Goal: Task Accomplishment & Management: Manage account settings

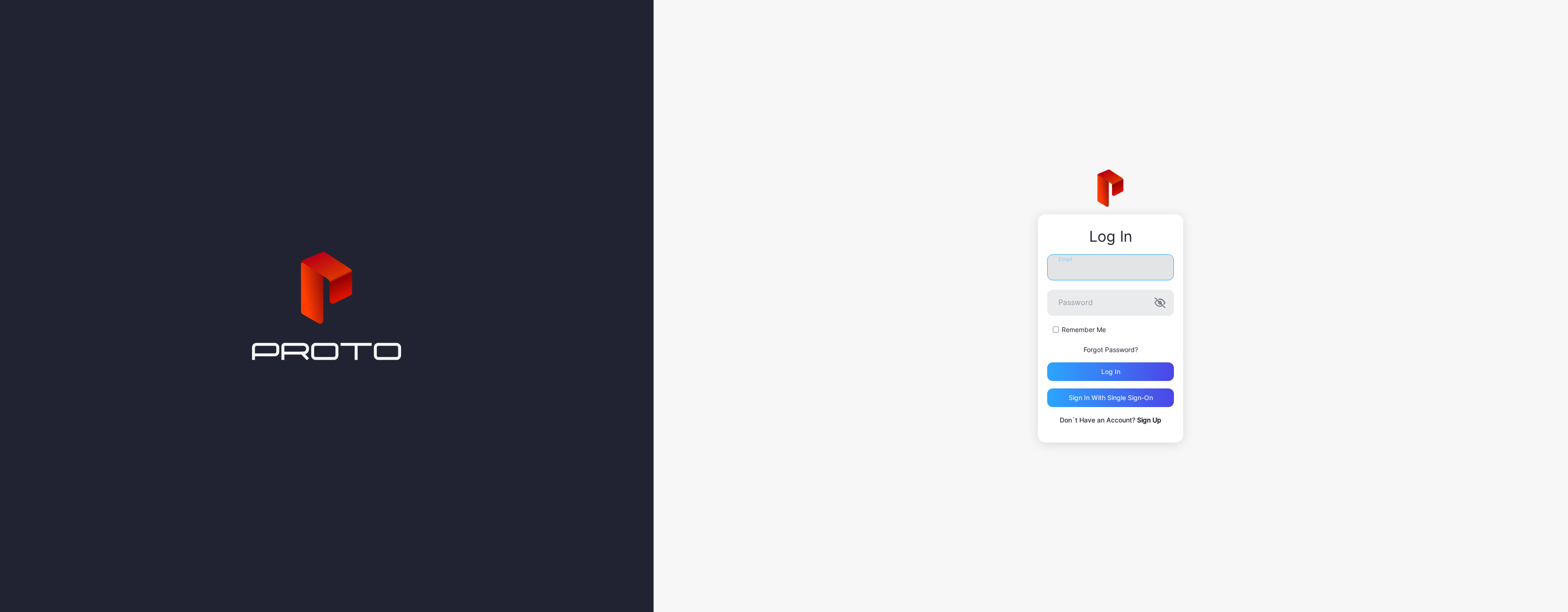
click at [1149, 276] on input "Email" at bounding box center [1110, 267] width 127 height 26
type input "**********"
click at [1047, 362] on button "Log in" at bounding box center [1110, 371] width 127 height 19
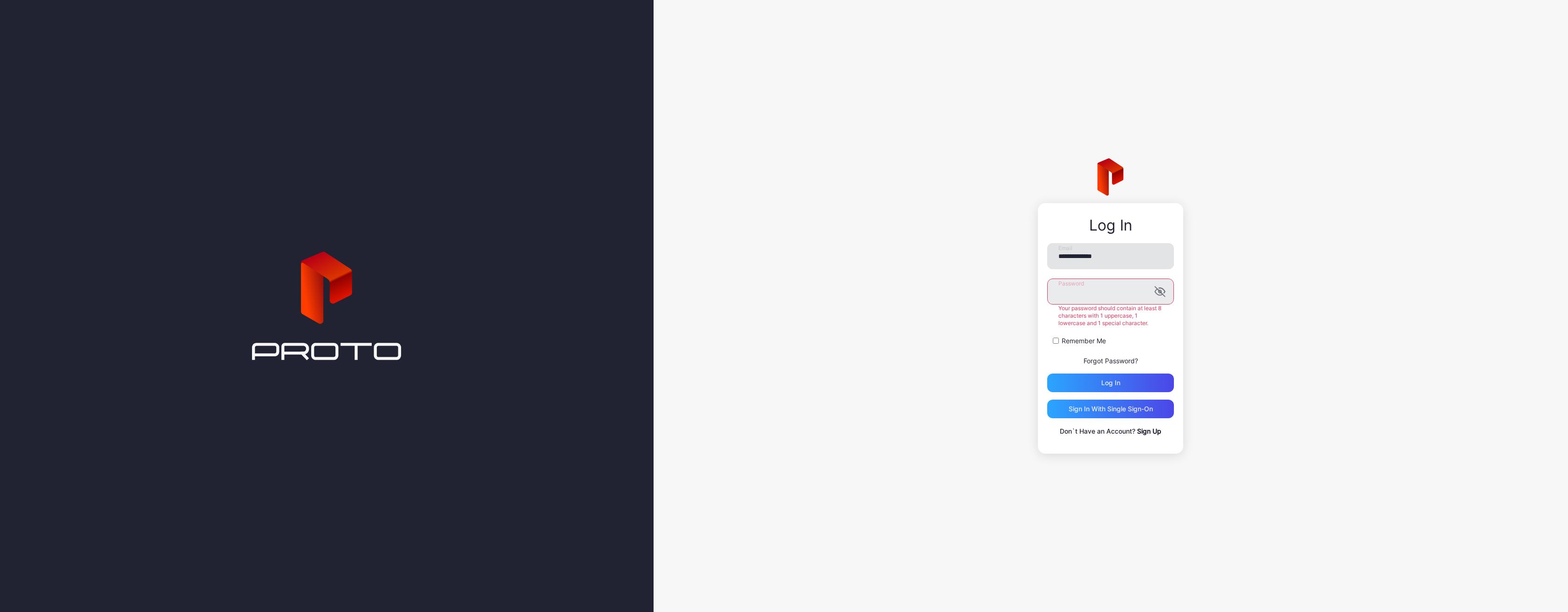
click at [1047, 374] on button "Log in" at bounding box center [1110, 383] width 127 height 19
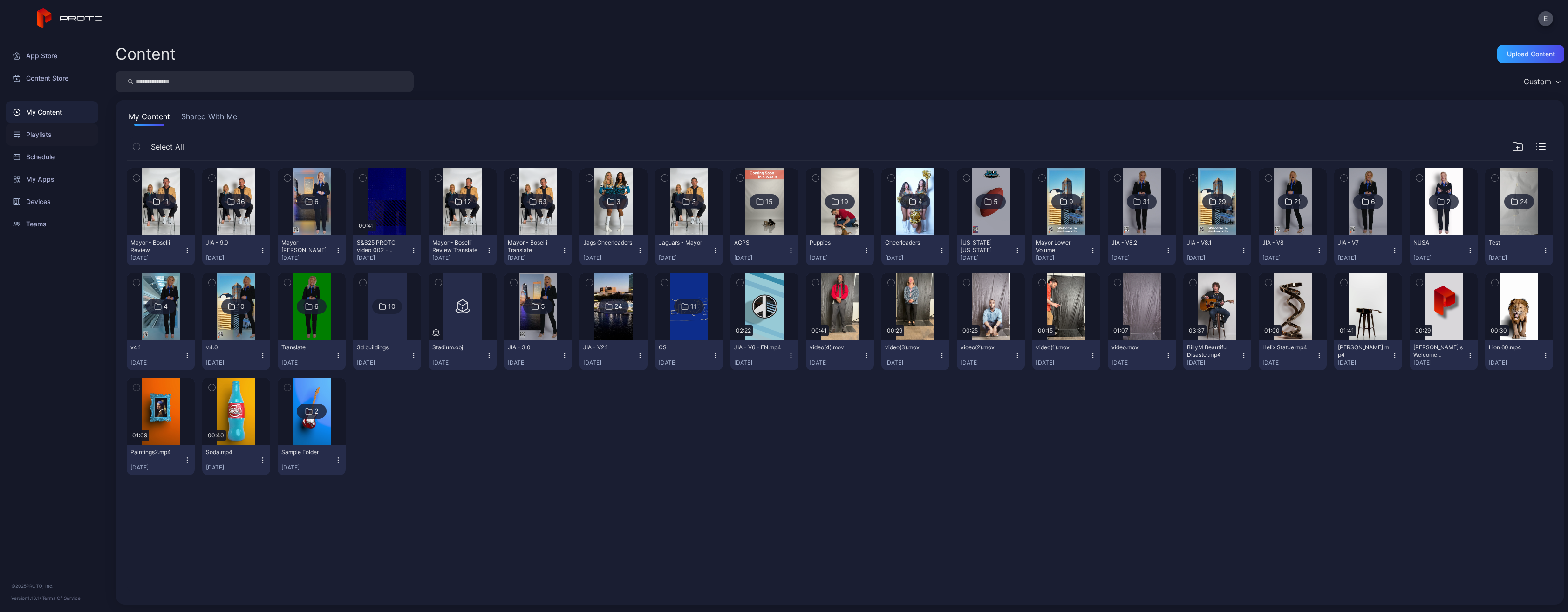
click at [77, 128] on div "Playlists" at bounding box center [52, 135] width 93 height 23
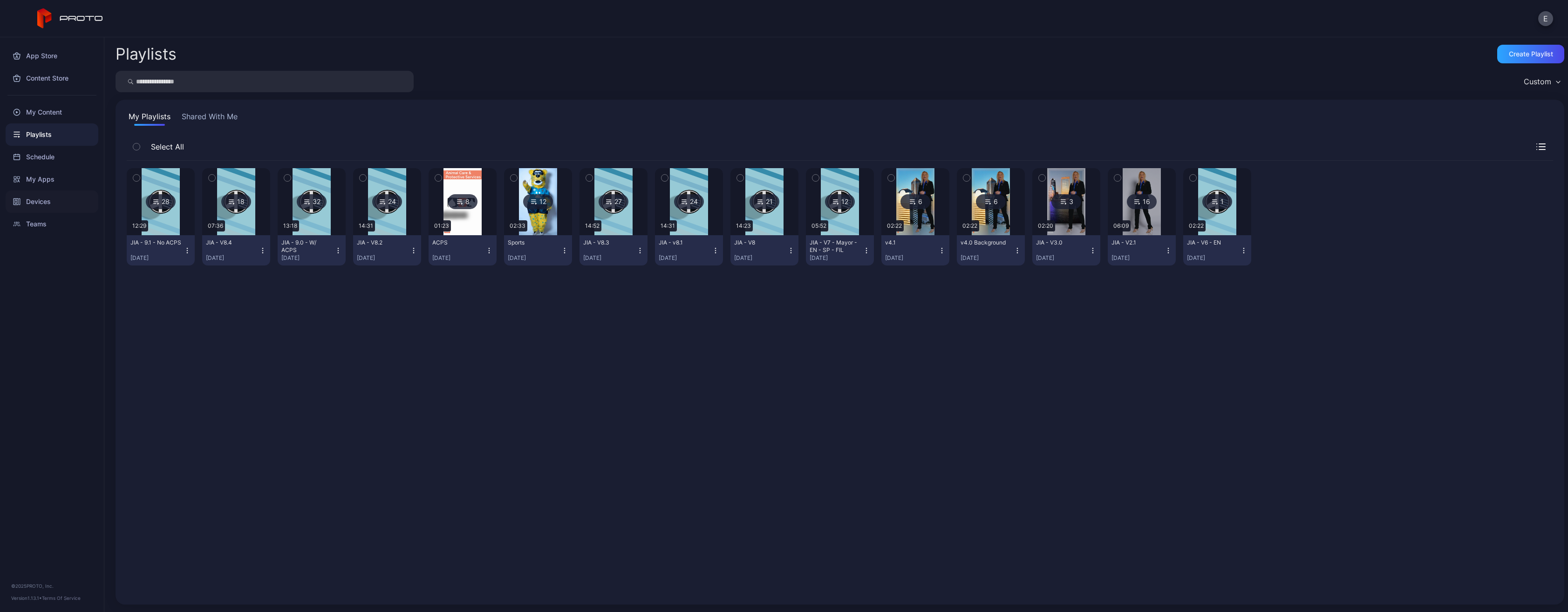
click at [44, 211] on div "Devices" at bounding box center [52, 202] width 93 height 23
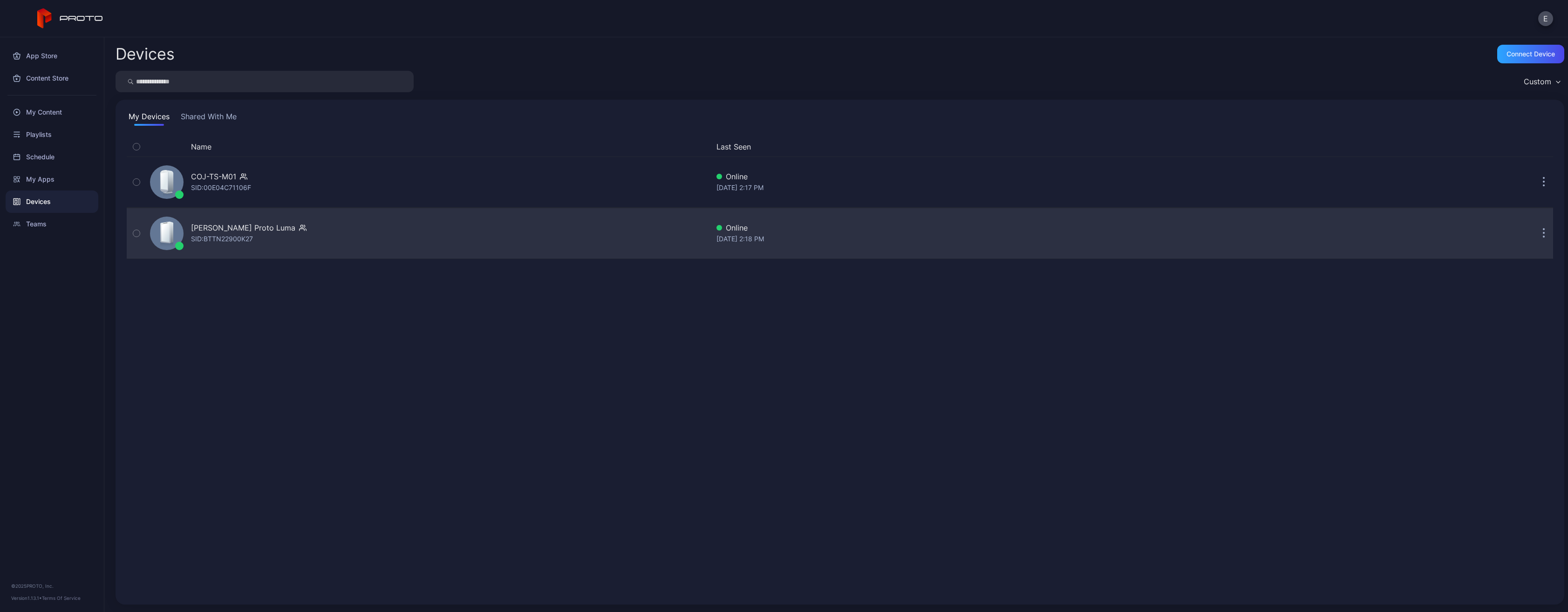
click at [236, 229] on div "[PERSON_NAME] Proto Luma" at bounding box center [243, 228] width 104 height 11
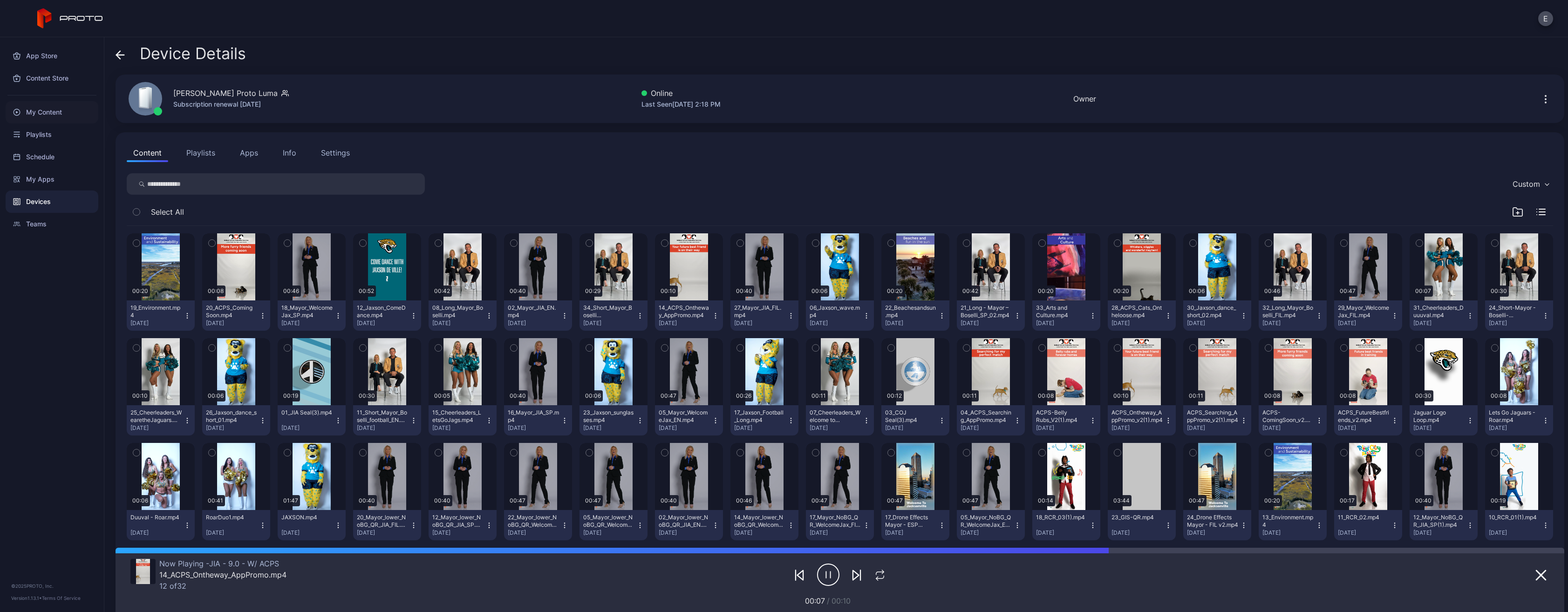
click at [63, 110] on div "My Content" at bounding box center [52, 112] width 93 height 23
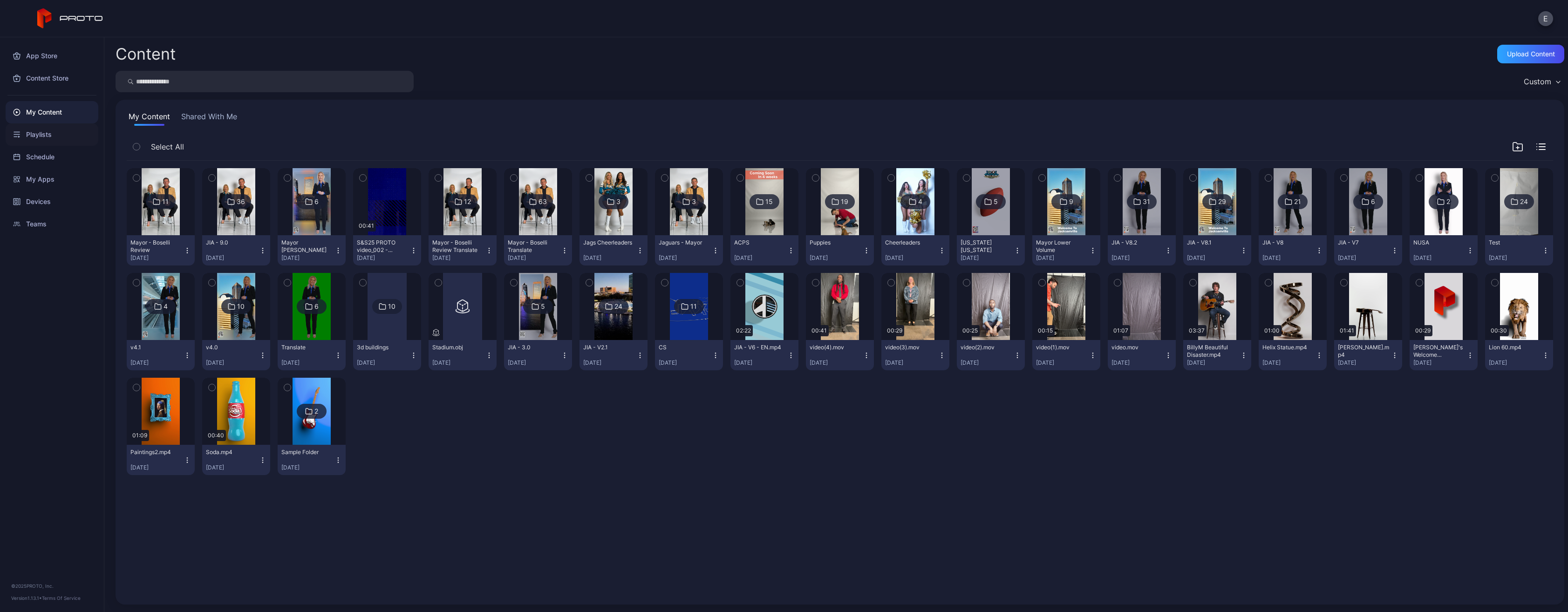
click at [63, 132] on div "Playlists" at bounding box center [52, 135] width 93 height 23
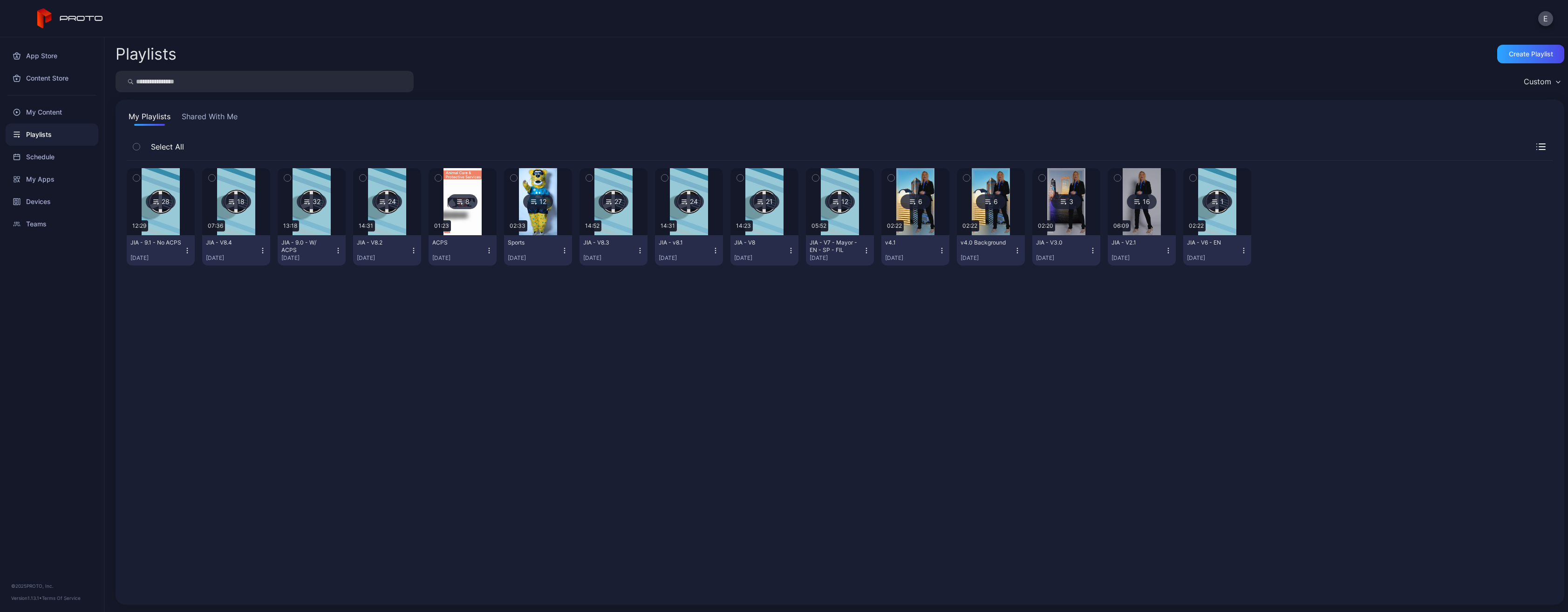
click at [186, 251] on icon "button" at bounding box center [187, 251] width 7 height 7
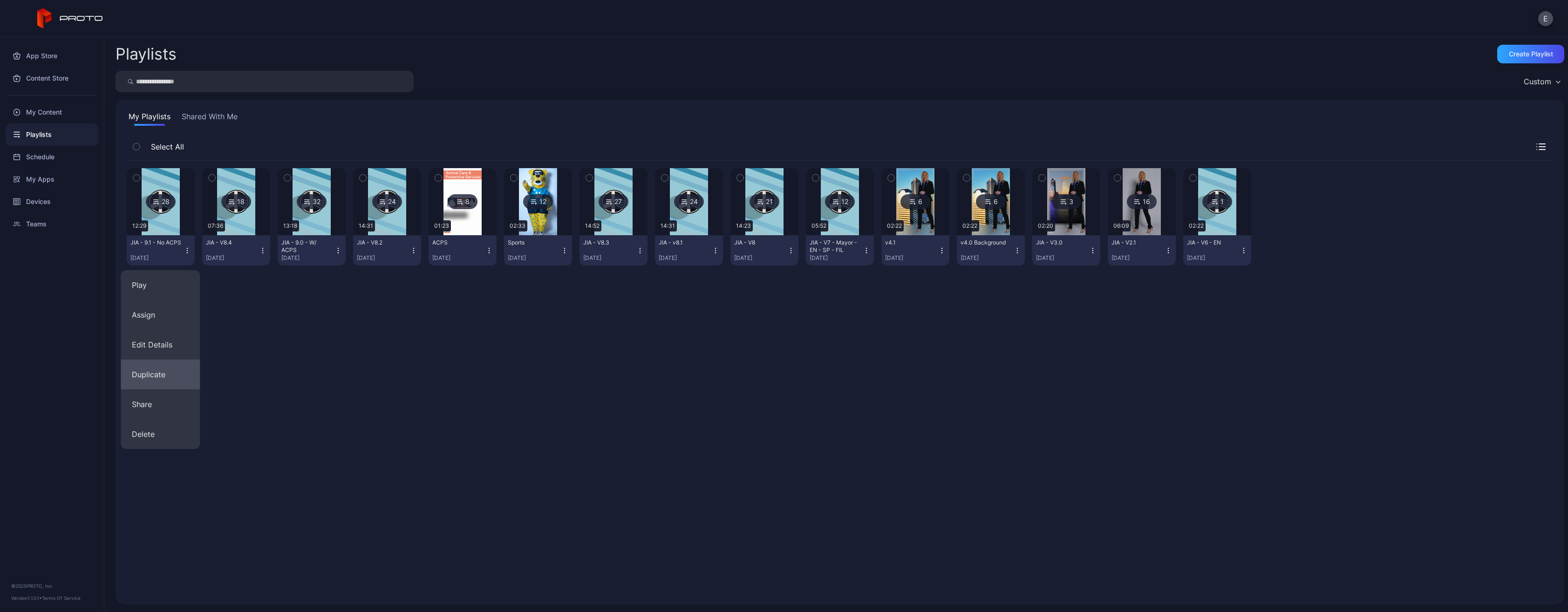
click at [160, 368] on button "Duplicate" at bounding box center [160, 375] width 79 height 30
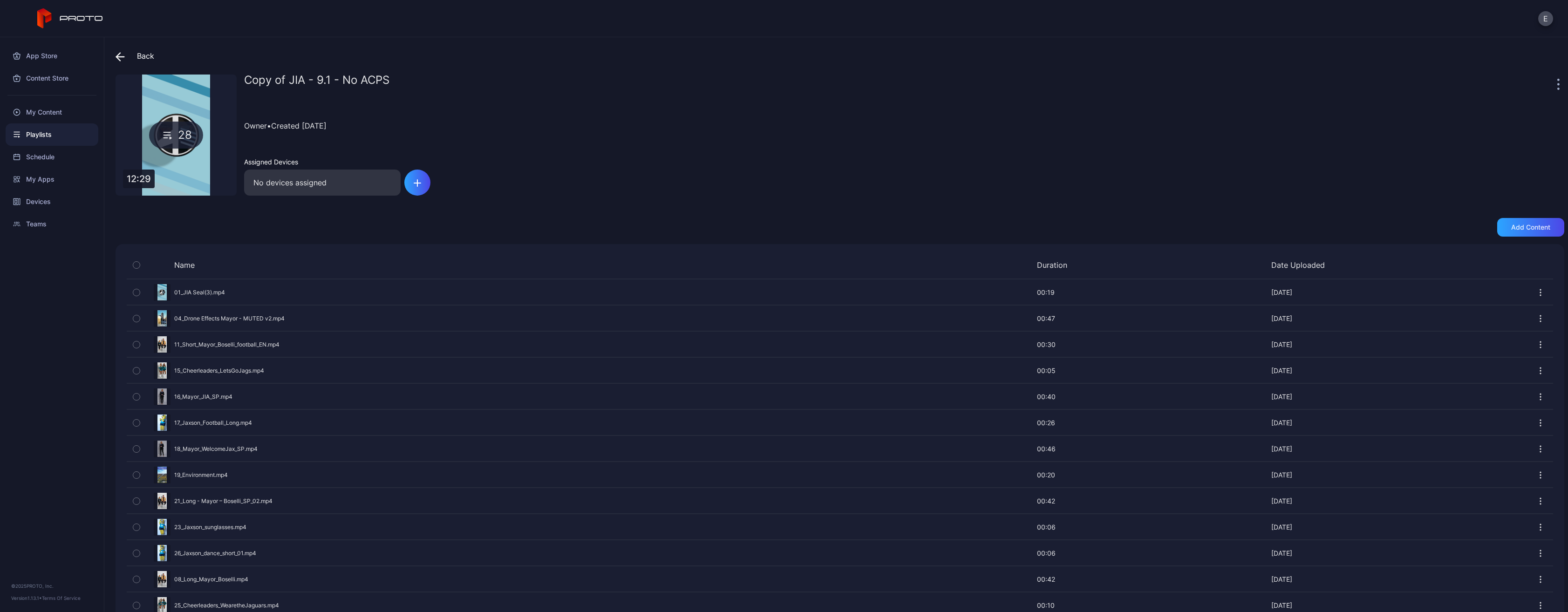
click at [1555, 84] on div at bounding box center [1559, 83] width 9 height 19
click at [1555, 82] on div at bounding box center [1559, 83] width 9 height 19
click at [1555, 84] on div at bounding box center [1559, 83] width 9 height 19
click at [1555, 85] on div at bounding box center [1559, 83] width 9 height 19
click at [1557, 86] on icon "button" at bounding box center [1558, 84] width 2 height 11
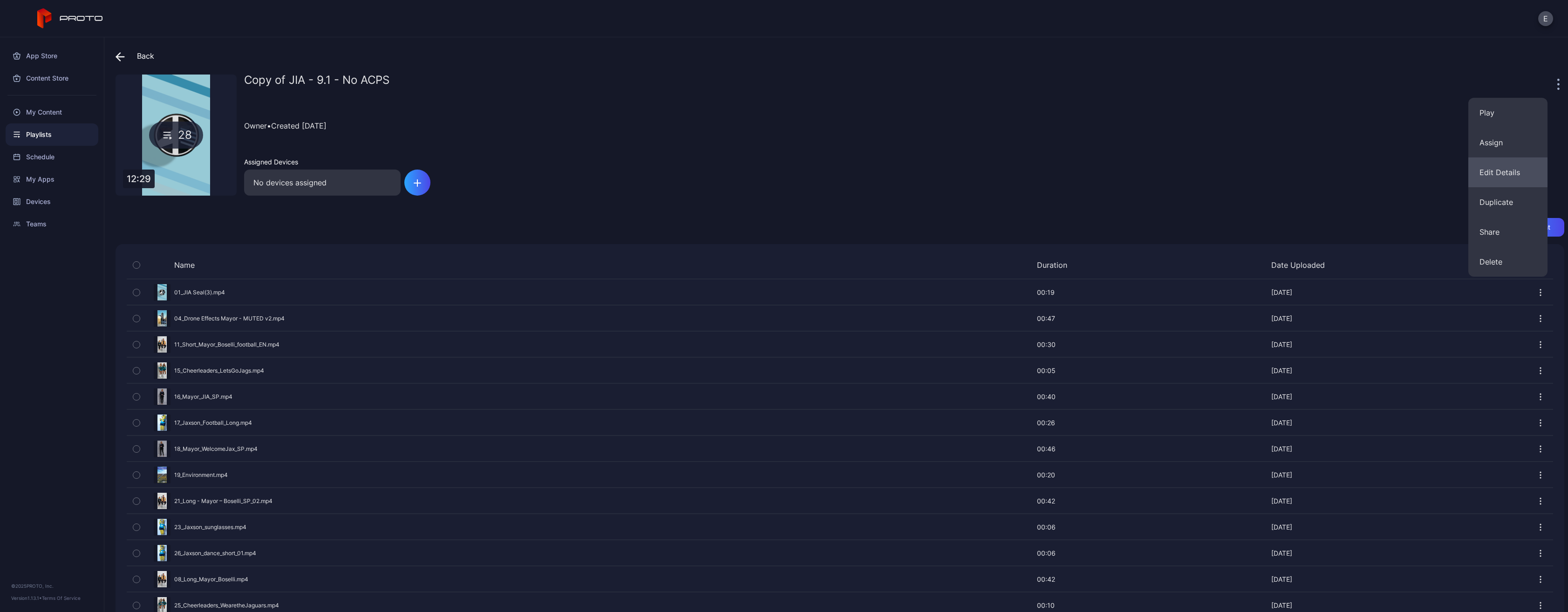
click at [1514, 171] on button "Edit Details" at bounding box center [1508, 172] width 79 height 30
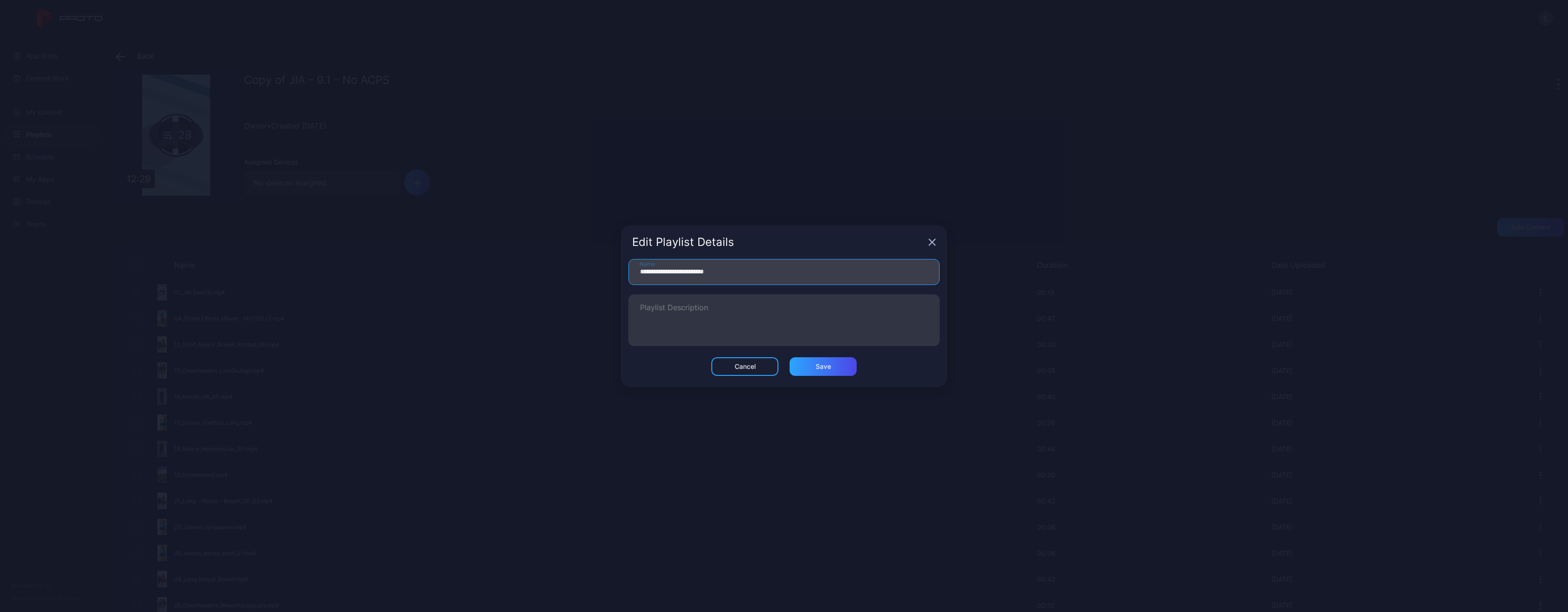
drag, startPoint x: 687, startPoint y: 272, endPoint x: 905, endPoint y: 276, distance: 218.0
click at [905, 276] on input "**********" at bounding box center [783, 272] width 311 height 26
click at [691, 271] on input "**********" at bounding box center [783, 272] width 311 height 26
click at [757, 274] on input "**********" at bounding box center [783, 272] width 311 height 26
type input "**********"
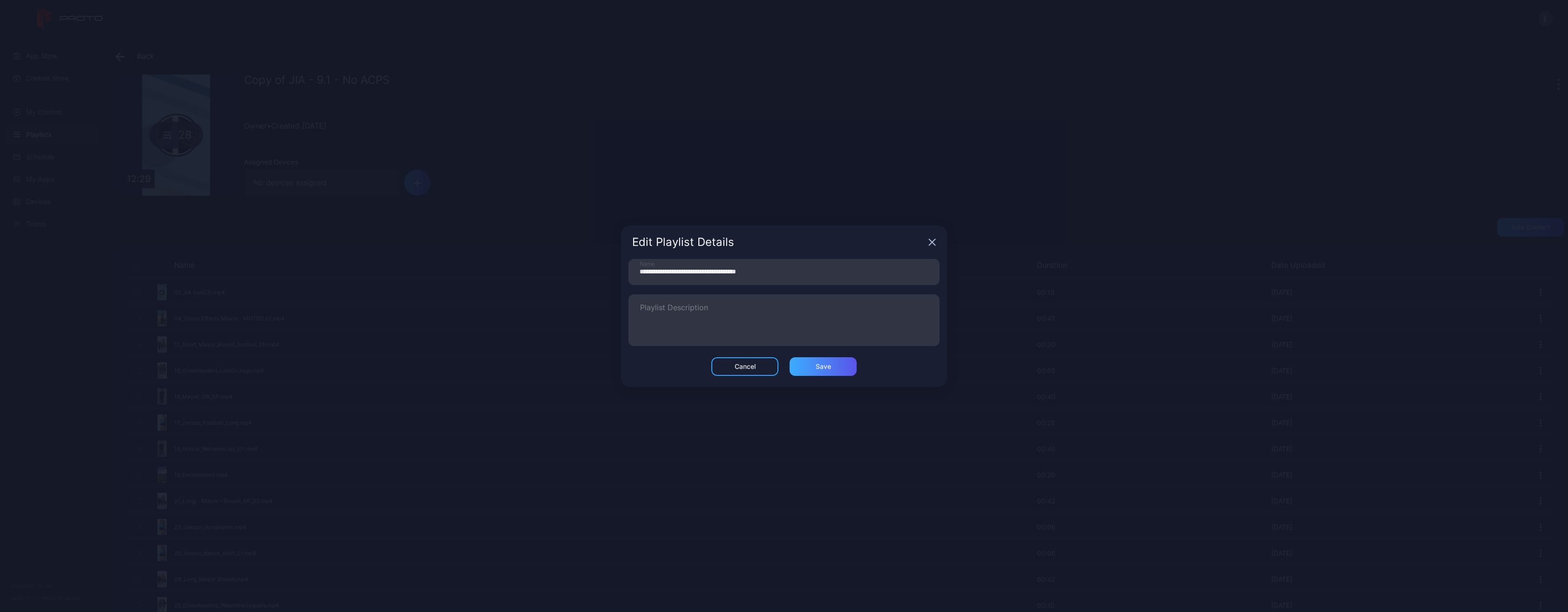
click at [815, 356] on div "**********" at bounding box center [784, 308] width 326 height 98
click at [816, 359] on div "Save" at bounding box center [823, 367] width 67 height 19
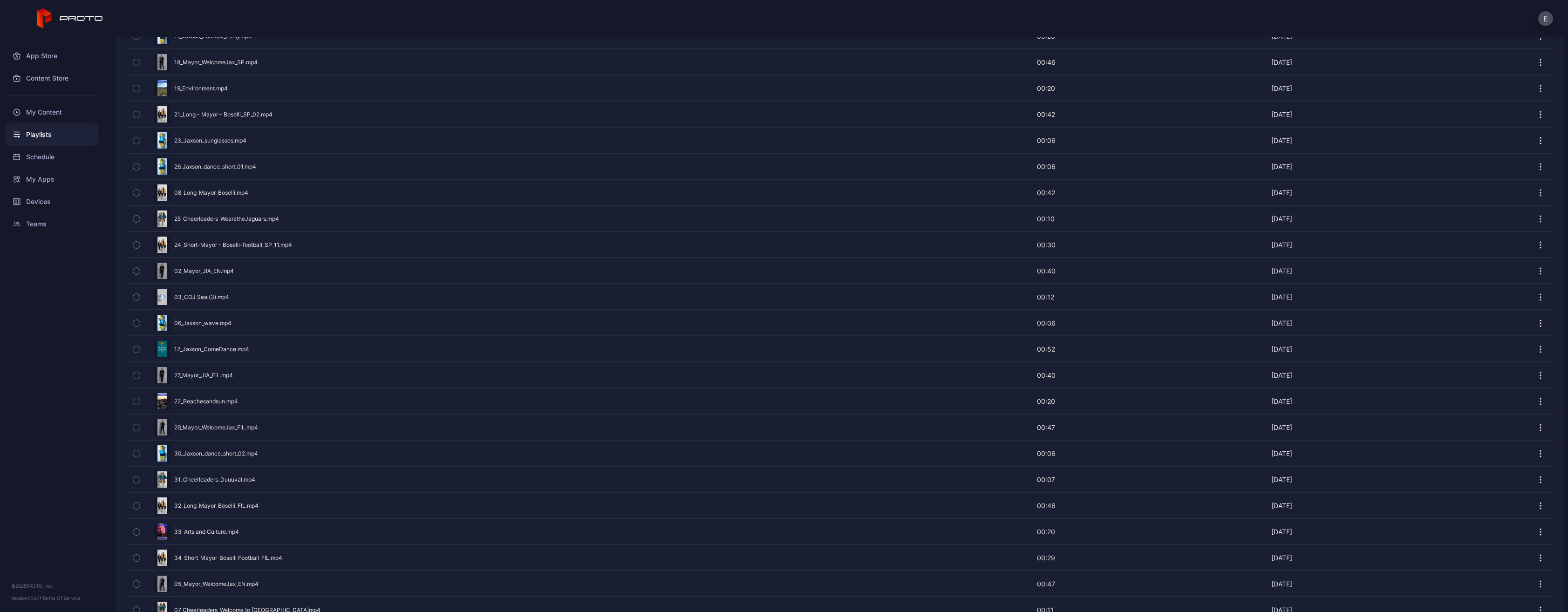
scroll to position [404, 0]
click at [138, 432] on icon "button" at bounding box center [136, 437] width 7 height 10
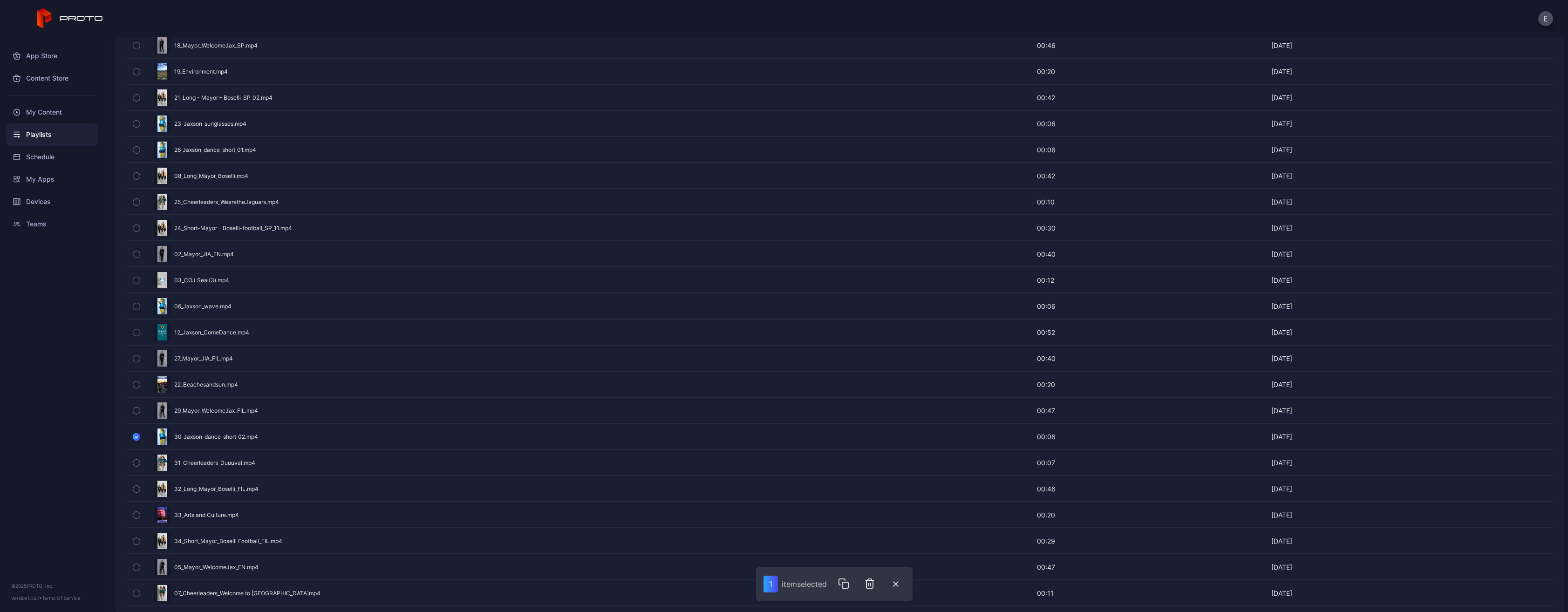
click at [136, 328] on icon "button" at bounding box center [136, 332] width 7 height 10
click at [876, 579] on icon "button" at bounding box center [872, 584] width 11 height 11
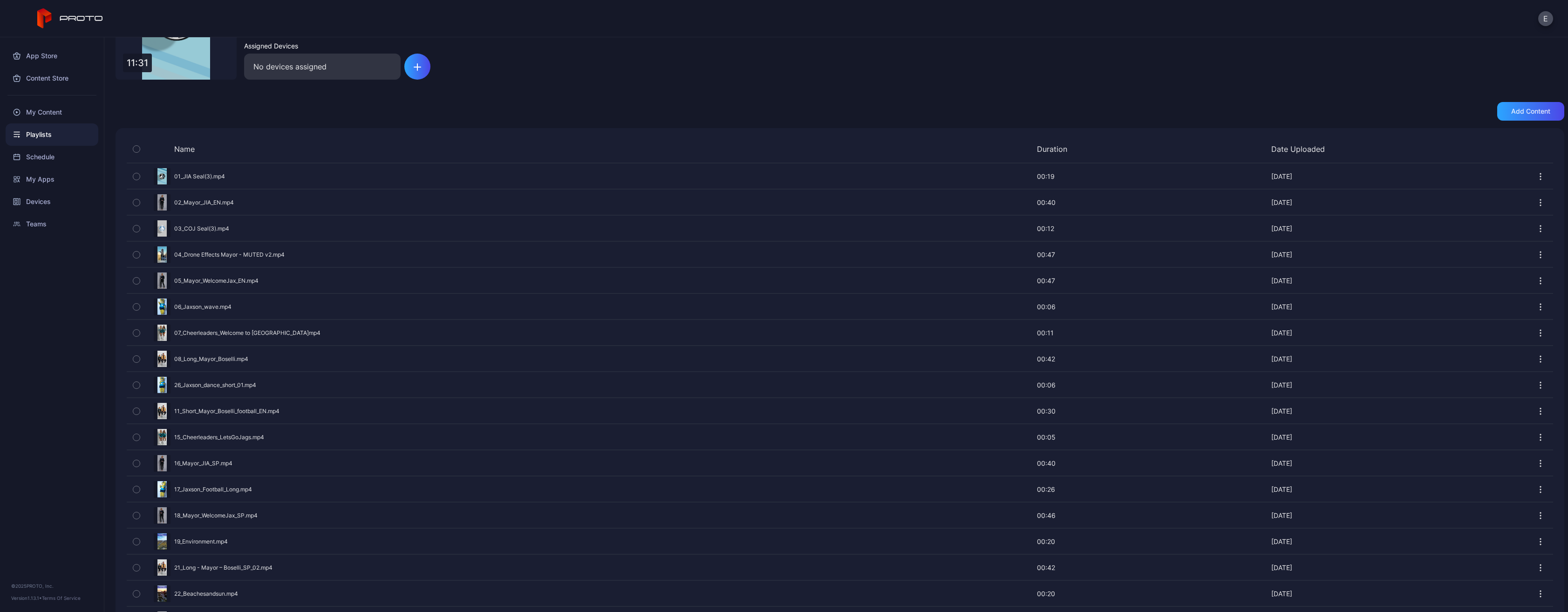
scroll to position [0, 0]
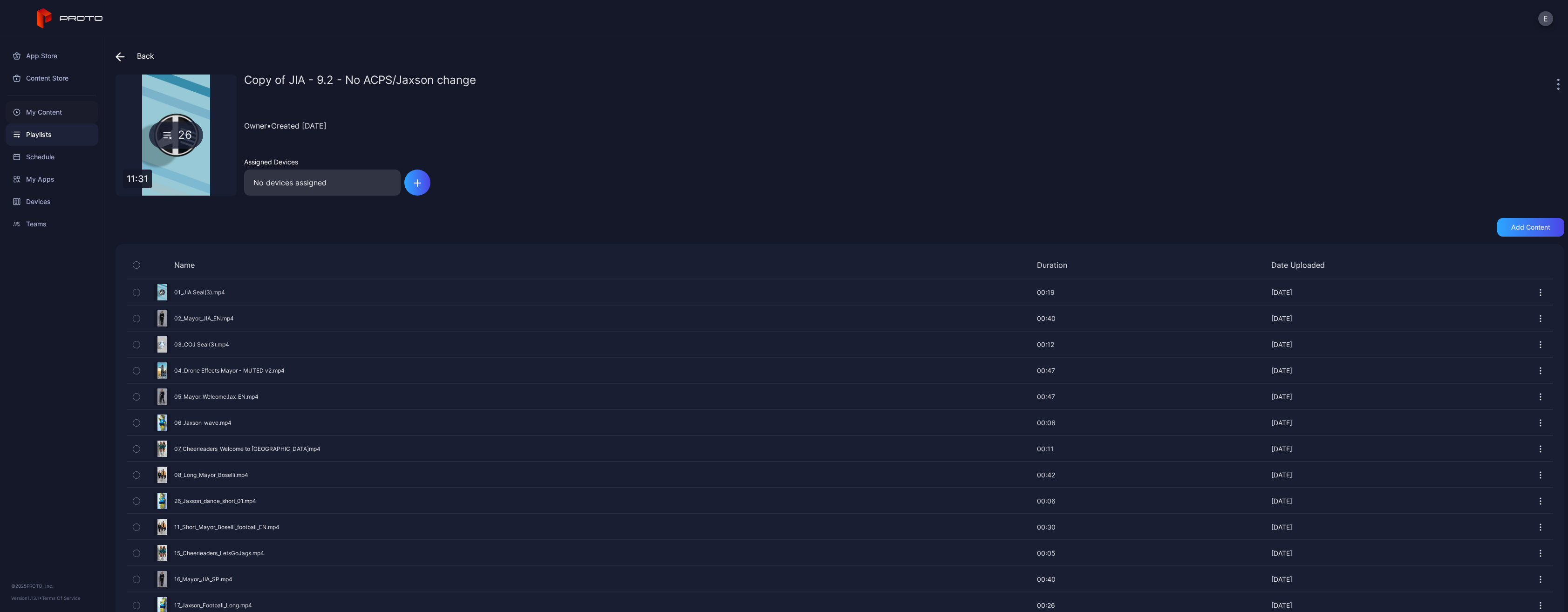
click at [72, 112] on div "My Content" at bounding box center [52, 112] width 93 height 23
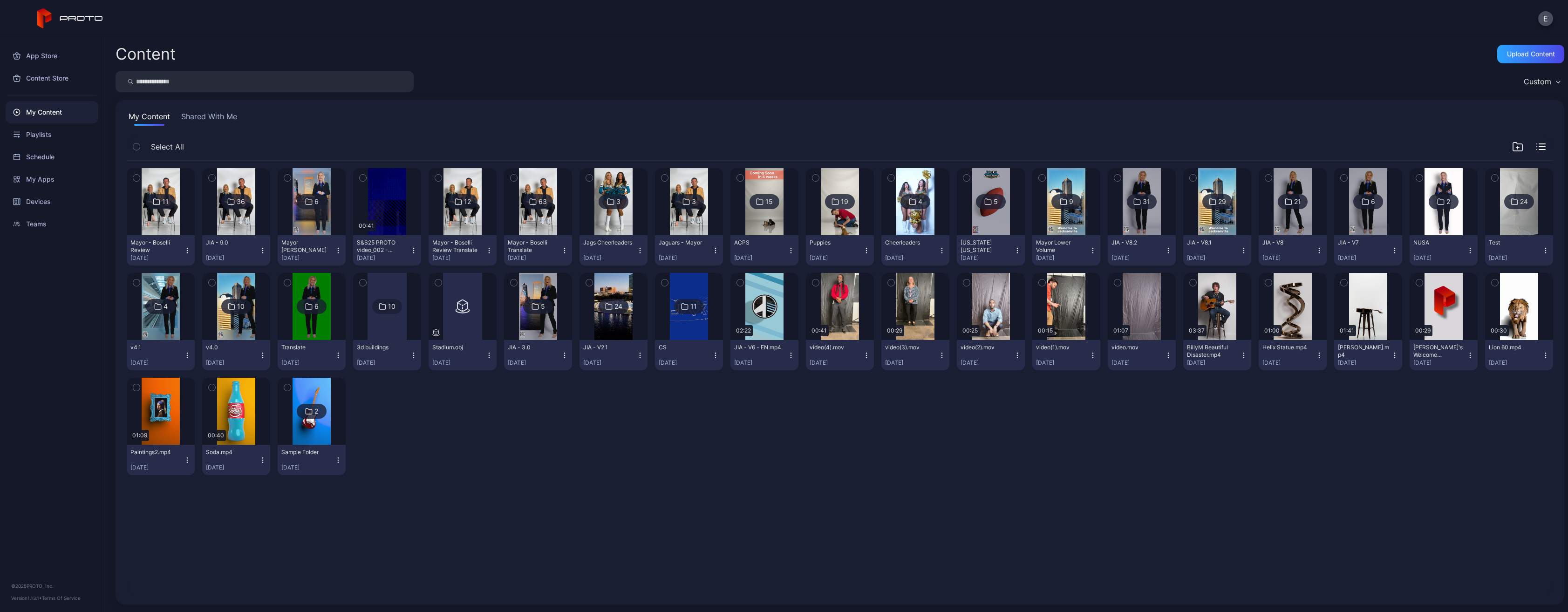
click at [220, 218] on img at bounding box center [236, 202] width 38 height 67
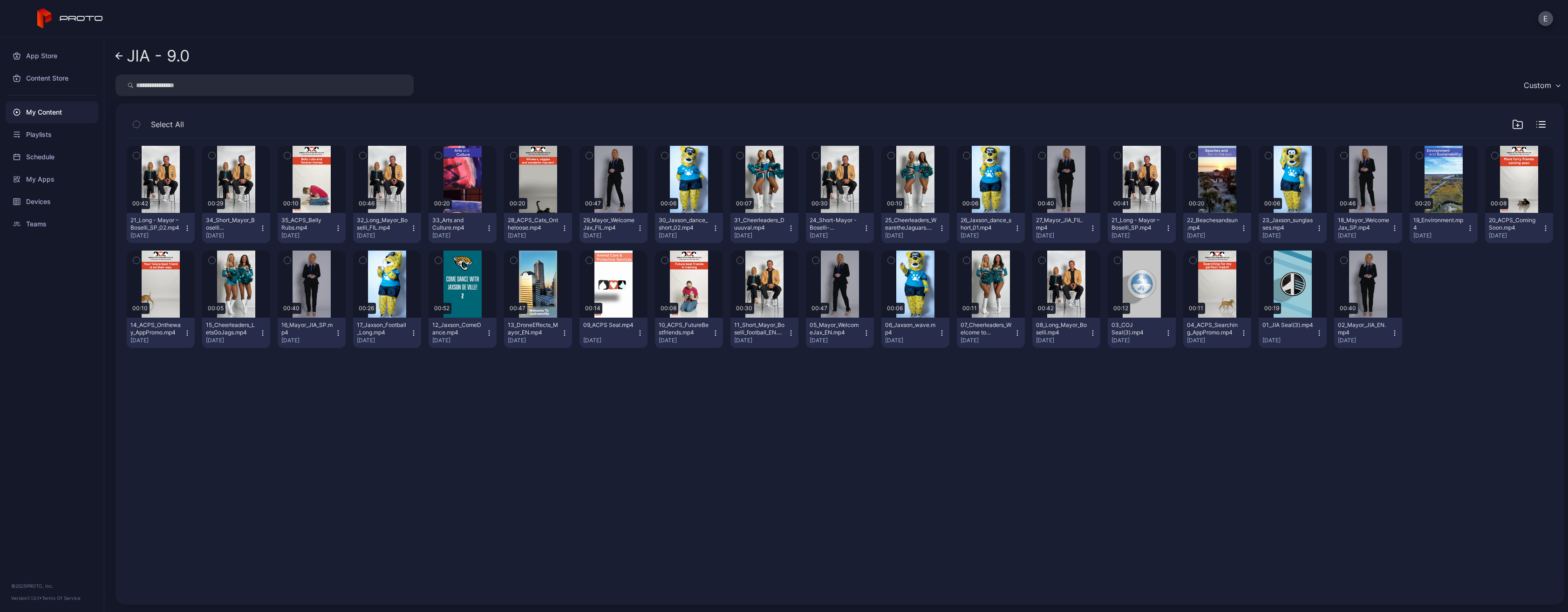
click at [511, 153] on icon "button" at bounding box center [514, 155] width 7 height 10
click at [1488, 155] on button "button" at bounding box center [1494, 155] width 19 height 19
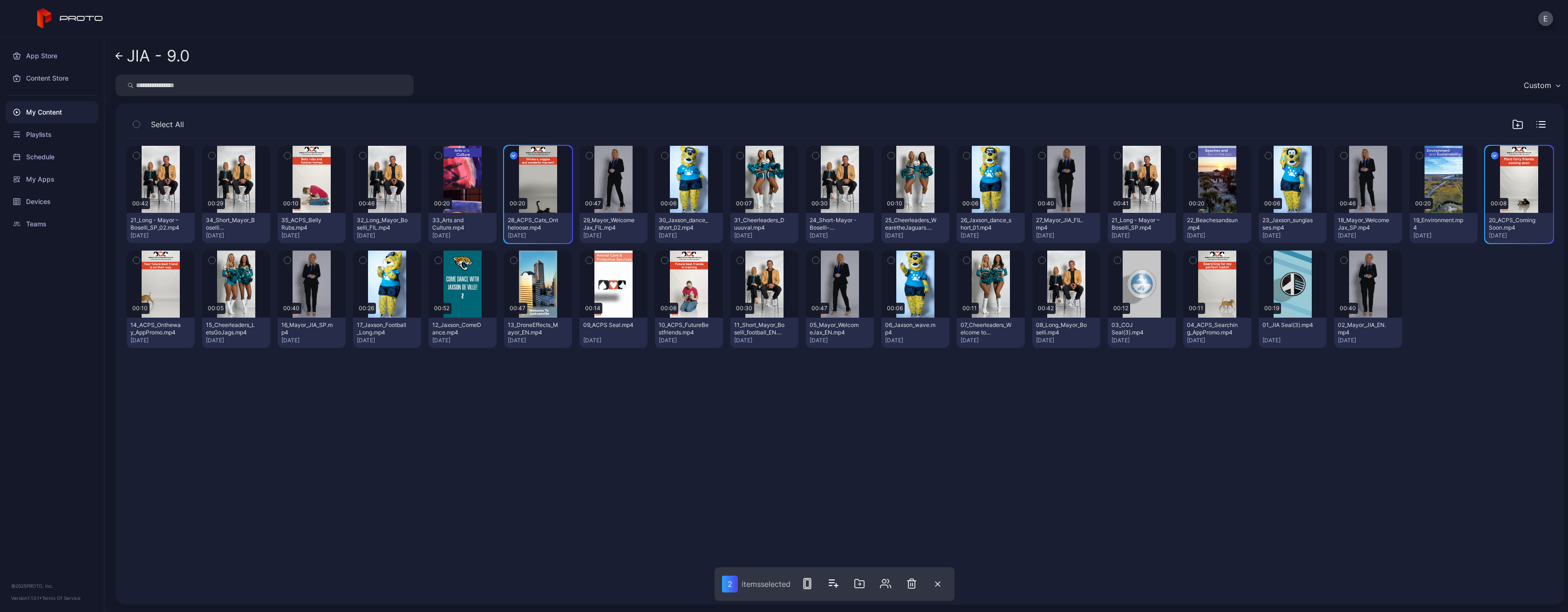
click at [1189, 258] on icon "button" at bounding box center [1192, 260] width 7 height 10
click at [134, 261] on icon "button" at bounding box center [136, 260] width 7 height 10
click at [831, 583] on icon "button" at bounding box center [831, 583] width 5 height 0
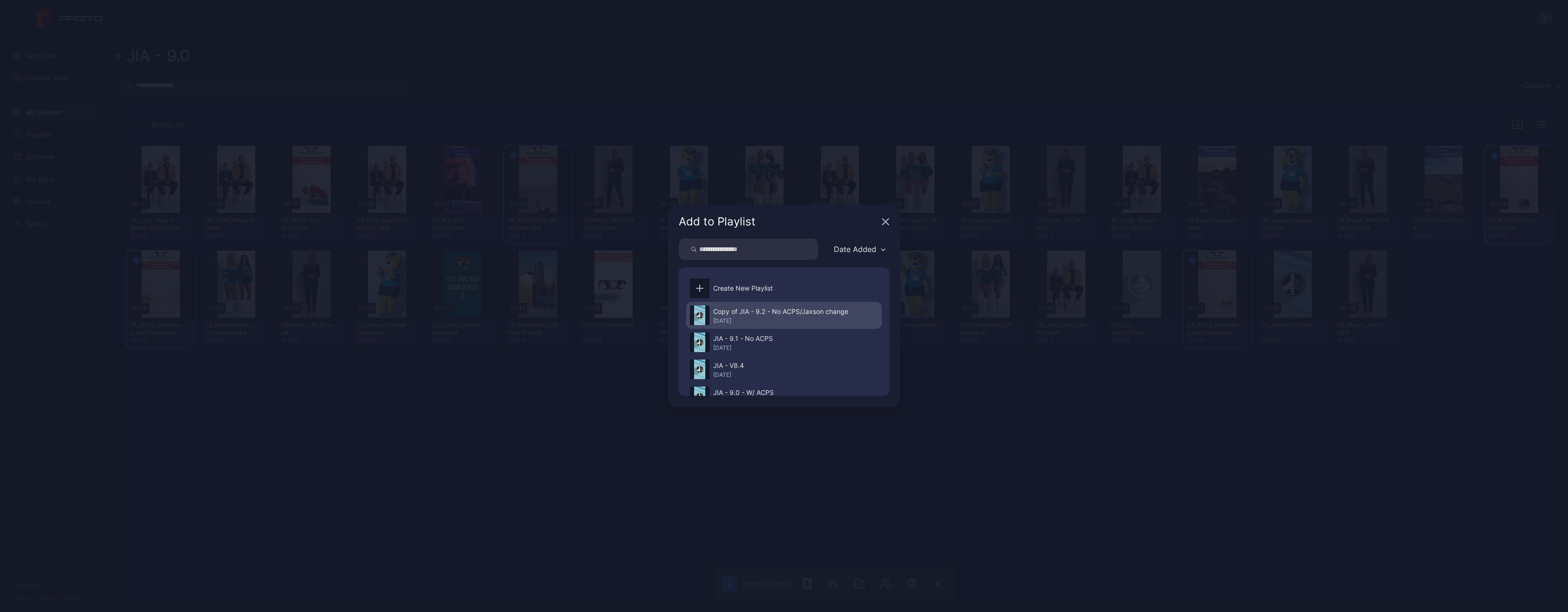
click at [782, 323] on div "[DATE]" at bounding box center [780, 321] width 135 height 7
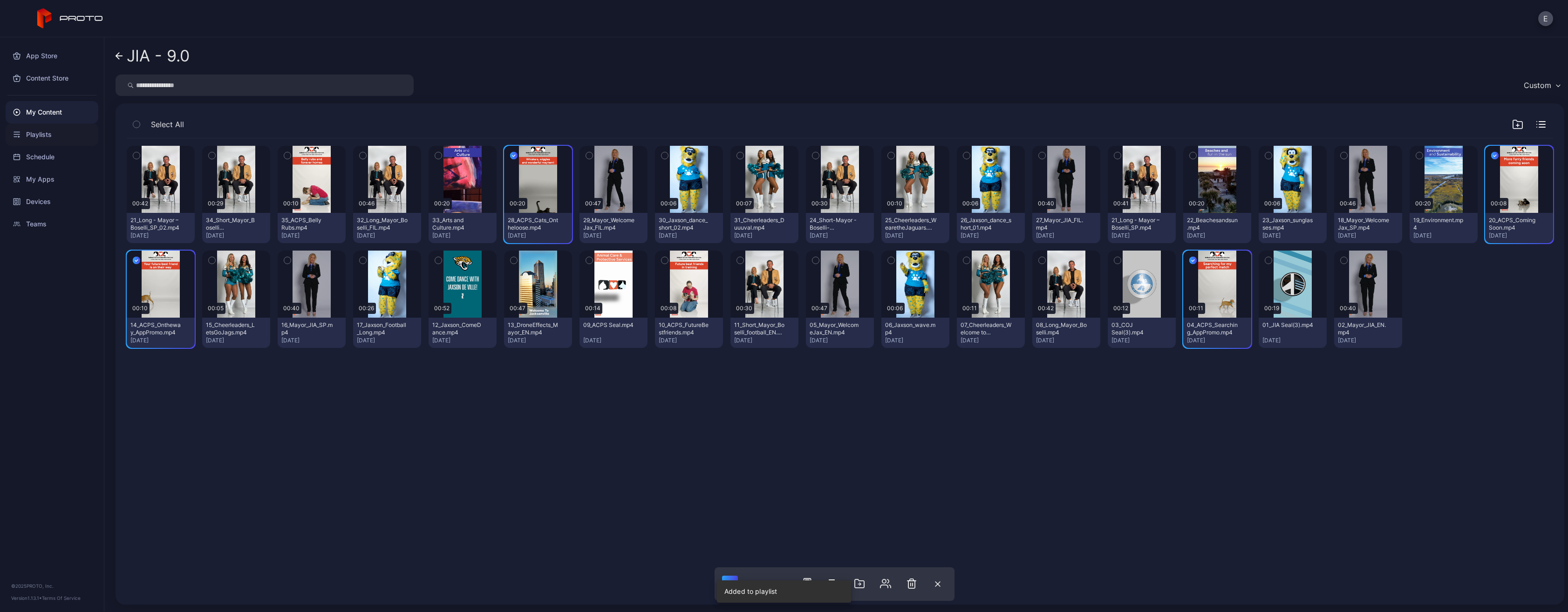
click at [57, 133] on div "Playlists" at bounding box center [52, 135] width 93 height 23
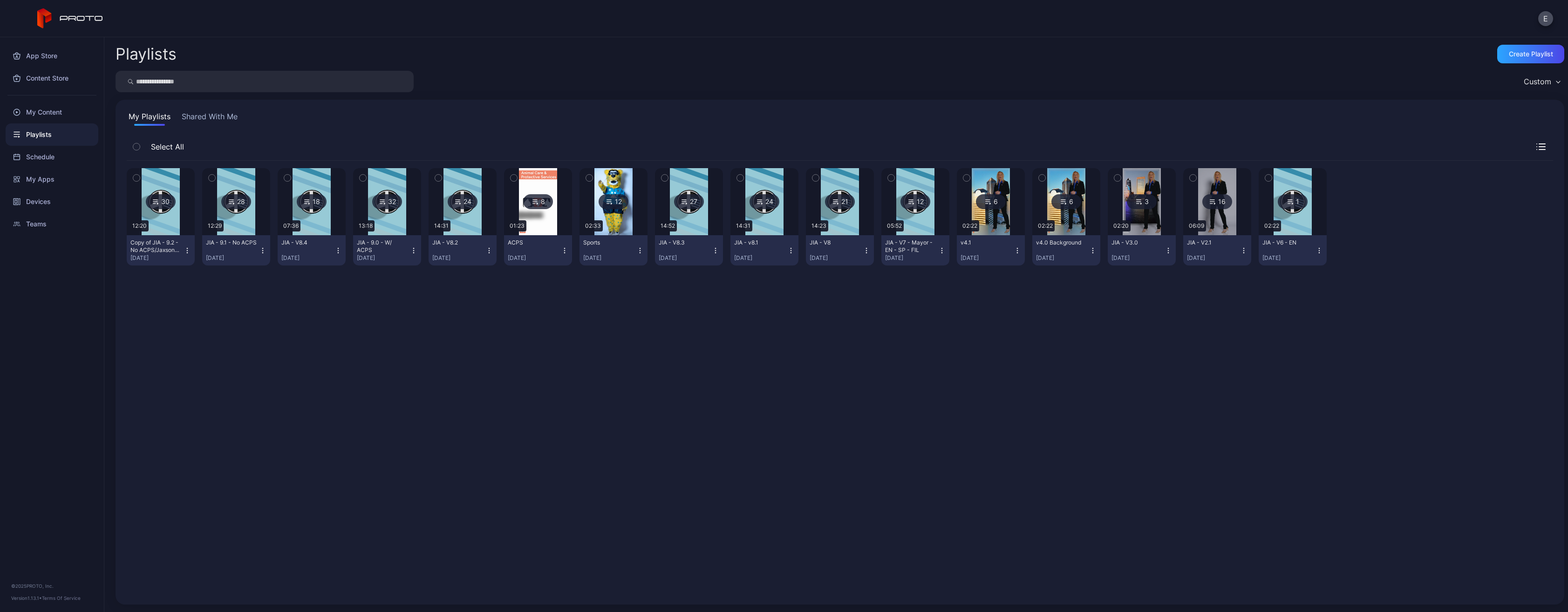
click at [166, 215] on img at bounding box center [161, 202] width 38 height 67
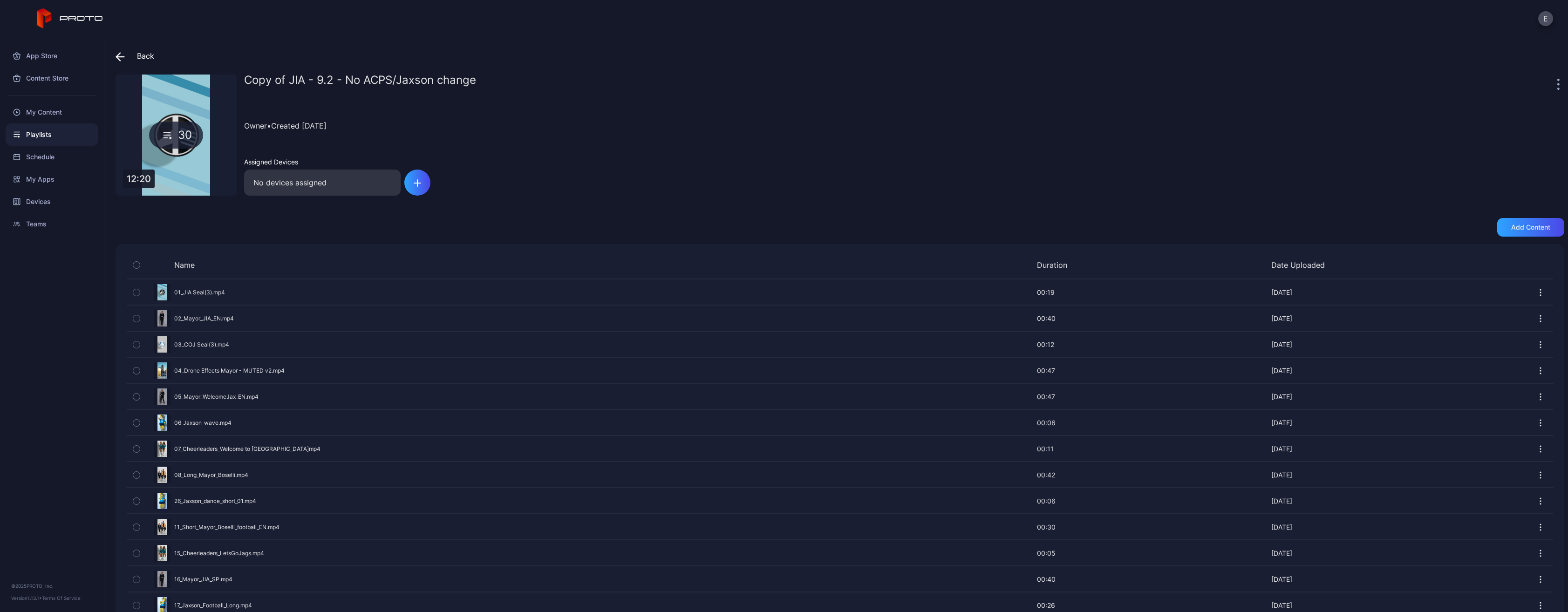
click at [1555, 79] on div at bounding box center [1559, 83] width 9 height 19
click at [1555, 84] on div at bounding box center [1559, 83] width 9 height 19
click at [1557, 86] on icon "button" at bounding box center [1558, 84] width 2 height 11
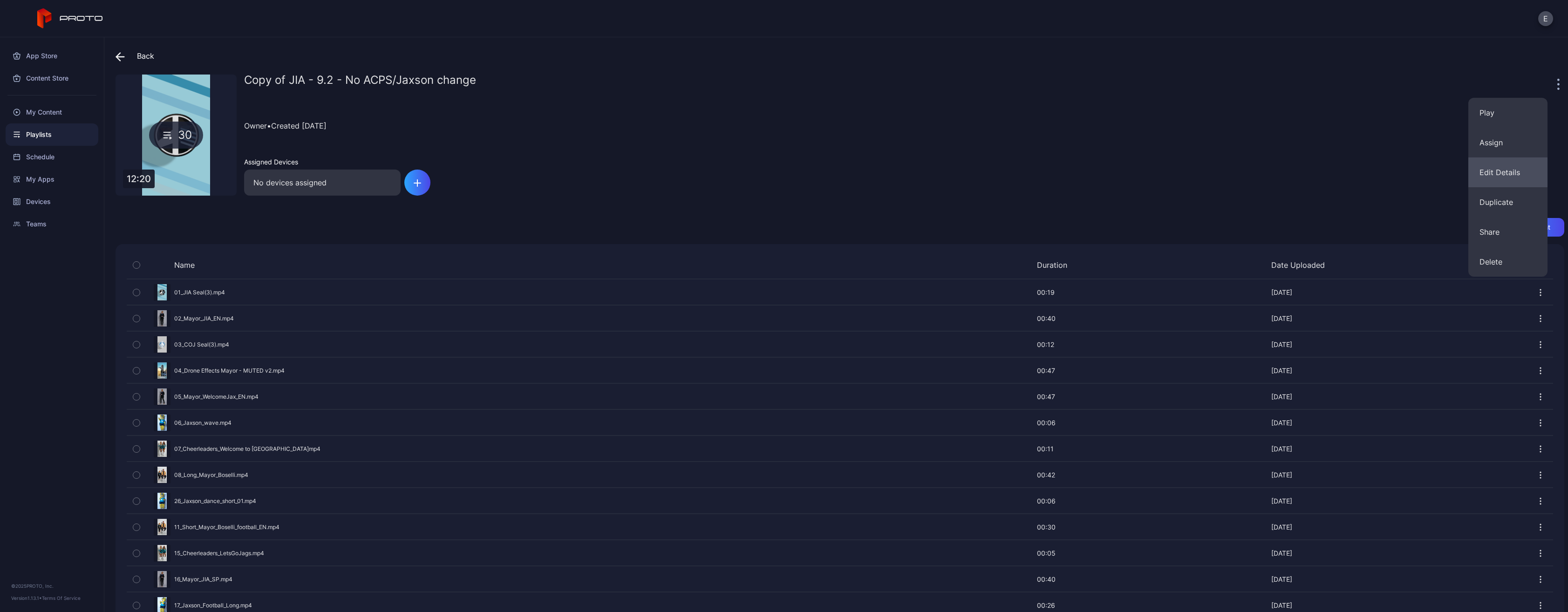
click at [1508, 170] on button "Edit Details" at bounding box center [1508, 172] width 79 height 30
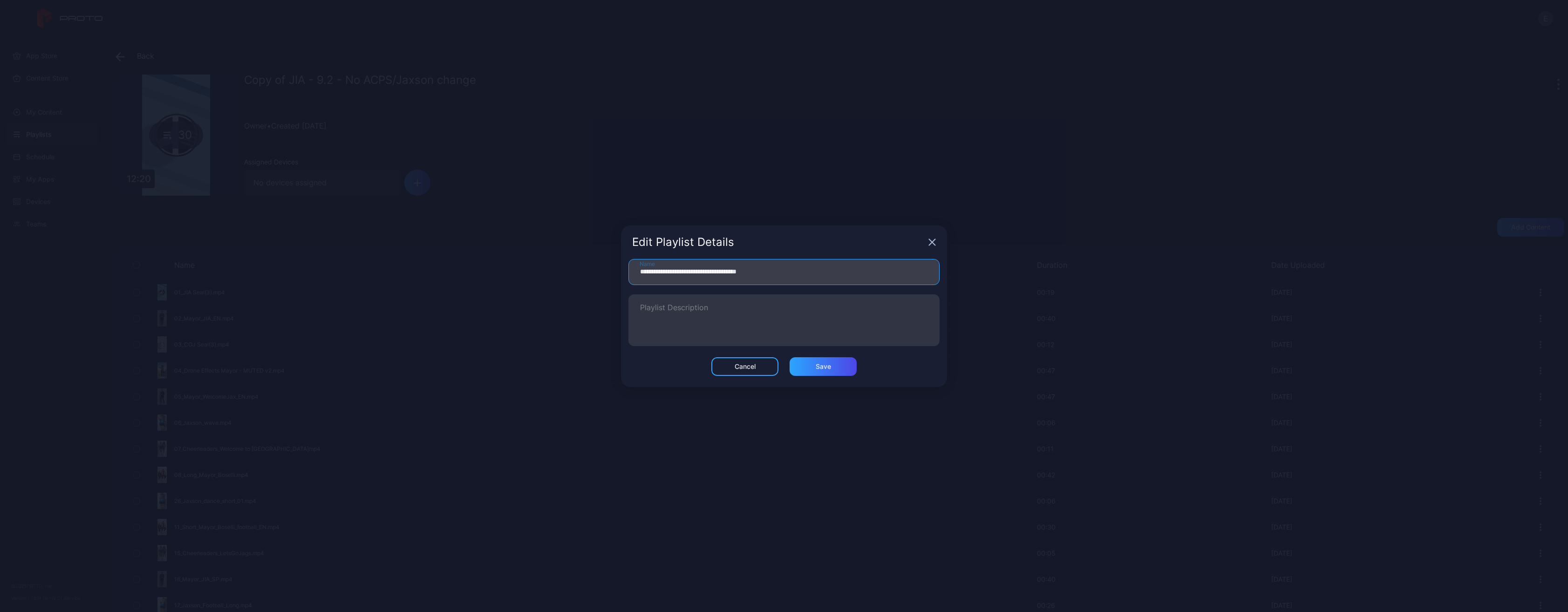
drag, startPoint x: 727, startPoint y: 270, endPoint x: 699, endPoint y: 272, distance: 28.1
click at [699, 272] on input "**********" at bounding box center [783, 272] width 311 height 26
drag, startPoint x: 665, startPoint y: 271, endPoint x: 589, endPoint y: 268, distance: 76.1
click at [589, 268] on div "**********" at bounding box center [784, 306] width 1568 height 612
type input "**********"
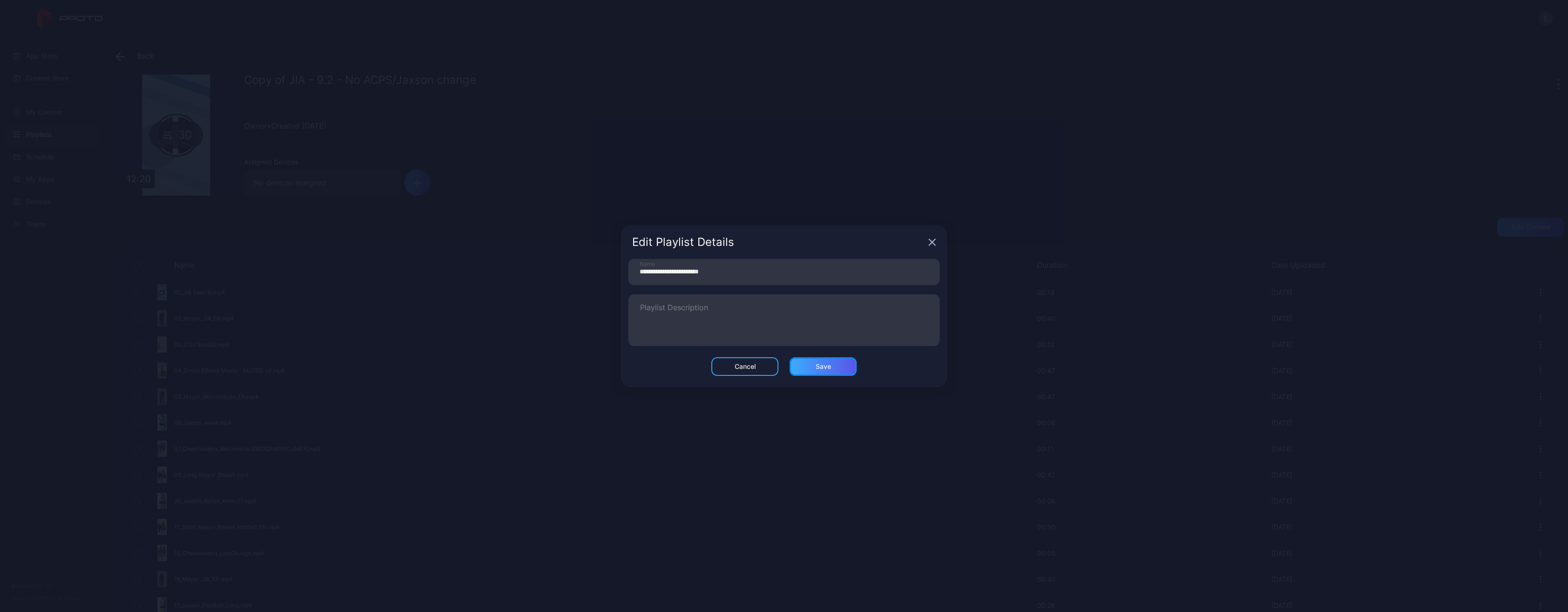
click at [843, 370] on div "Save" at bounding box center [823, 367] width 67 height 19
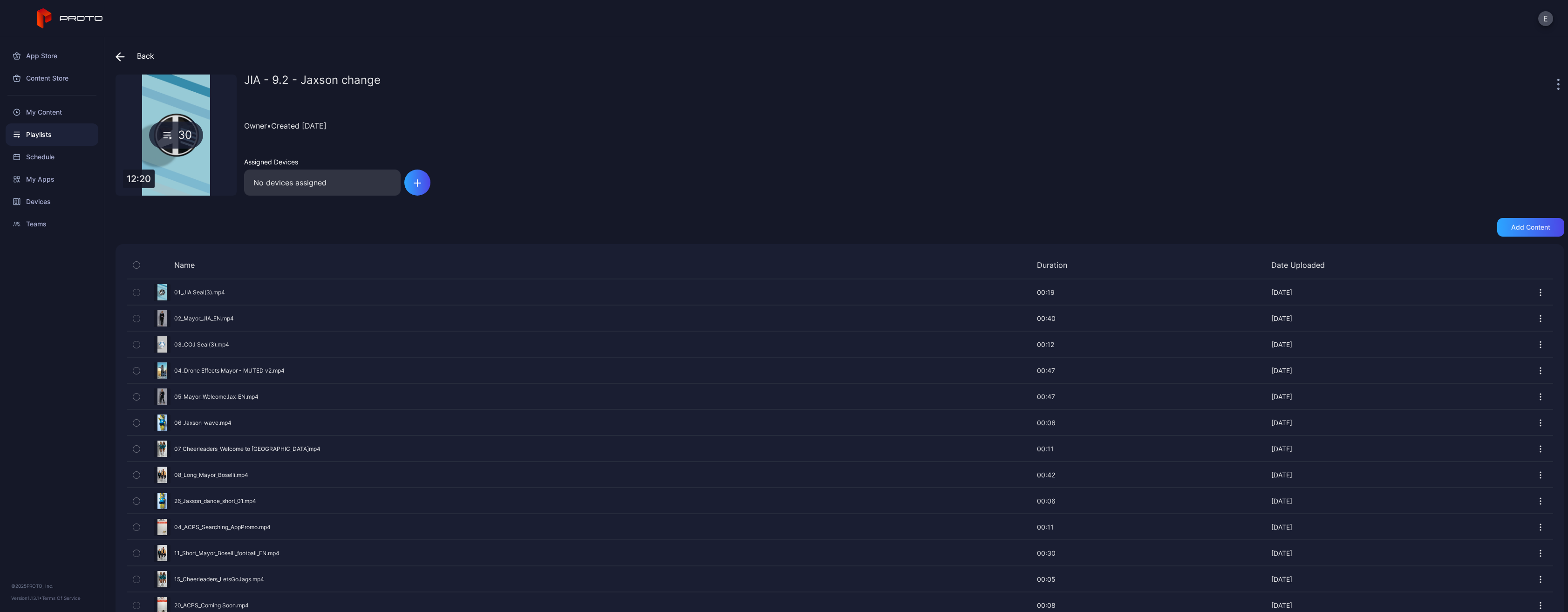
click at [56, 141] on div "Playlists" at bounding box center [52, 135] width 93 height 23
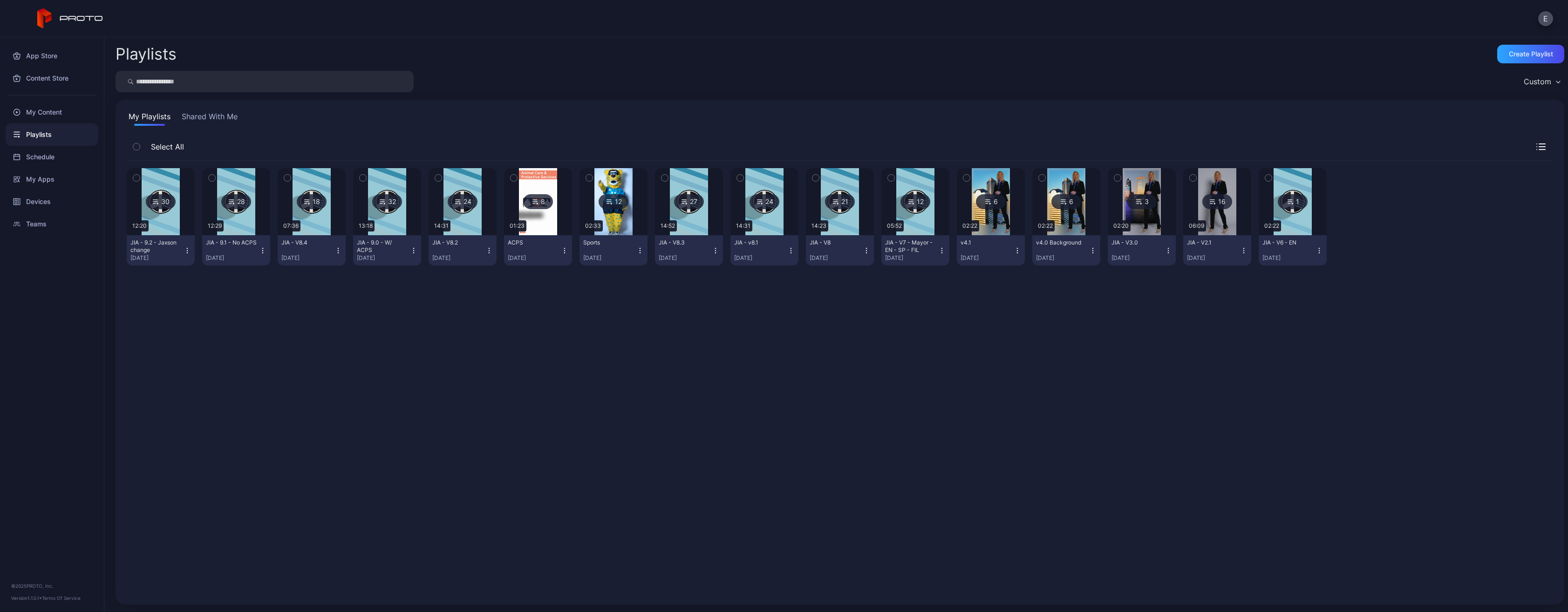
click at [186, 251] on icon "button" at bounding box center [187, 251] width 7 height 7
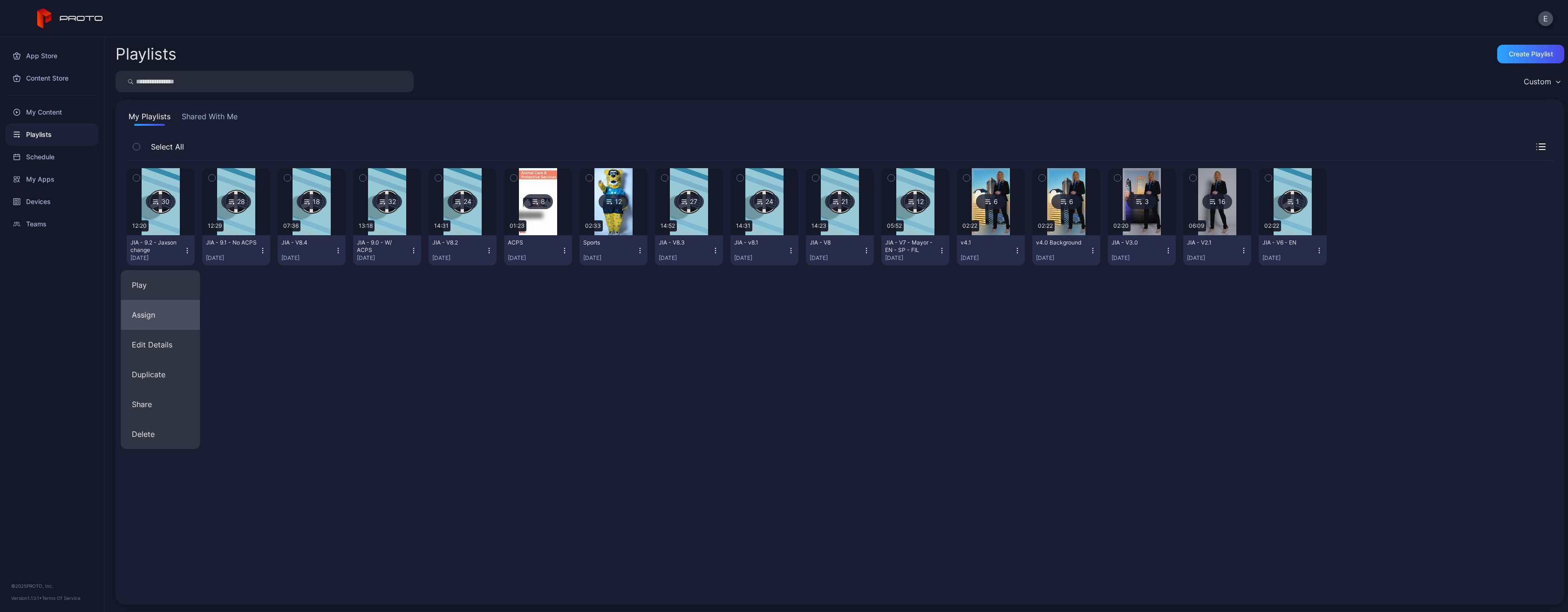
click at [176, 320] on button "Assign" at bounding box center [160, 315] width 79 height 30
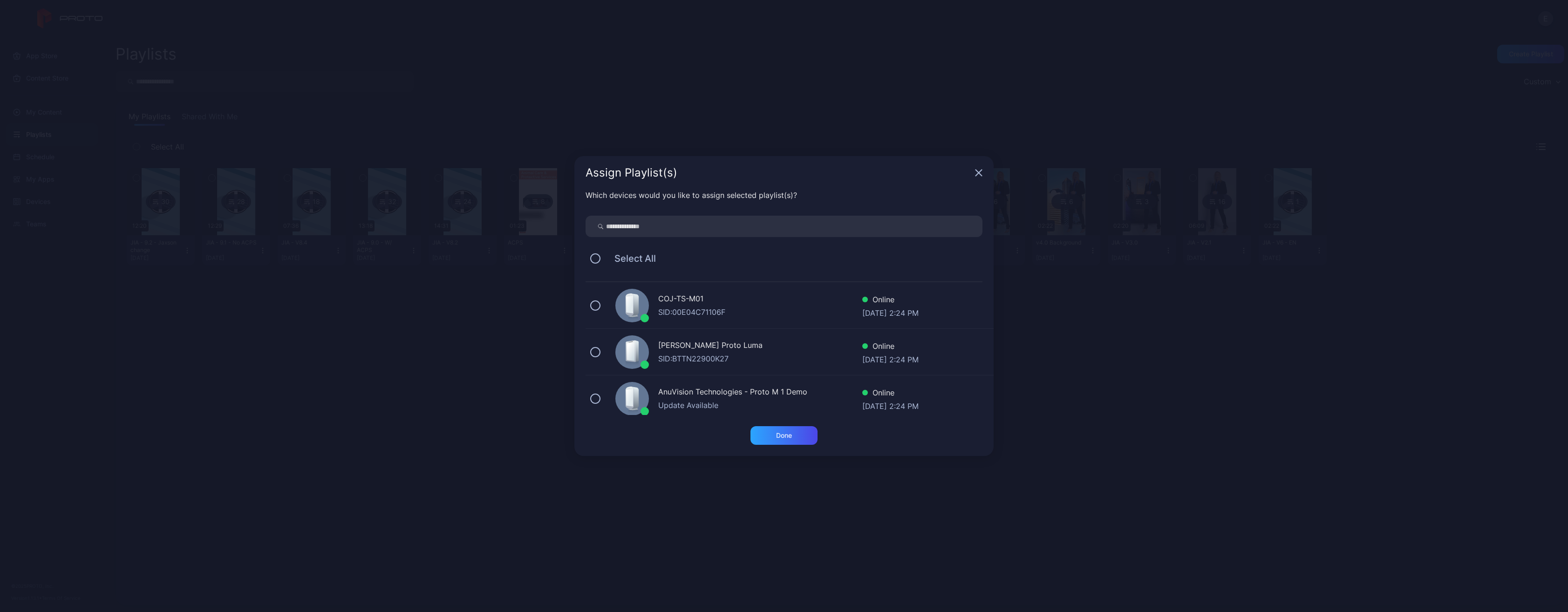
click at [724, 302] on div "COJ-TS-M01" at bounding box center [760, 300] width 204 height 13
click at [776, 440] on div "Done" at bounding box center [784, 435] width 67 height 19
